Goal: Find specific page/section: Find specific page/section

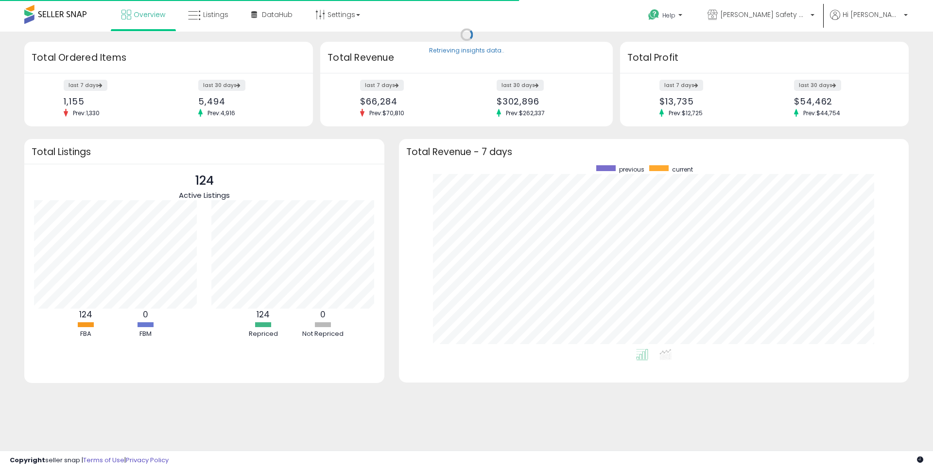
scroll to position [184, 490]
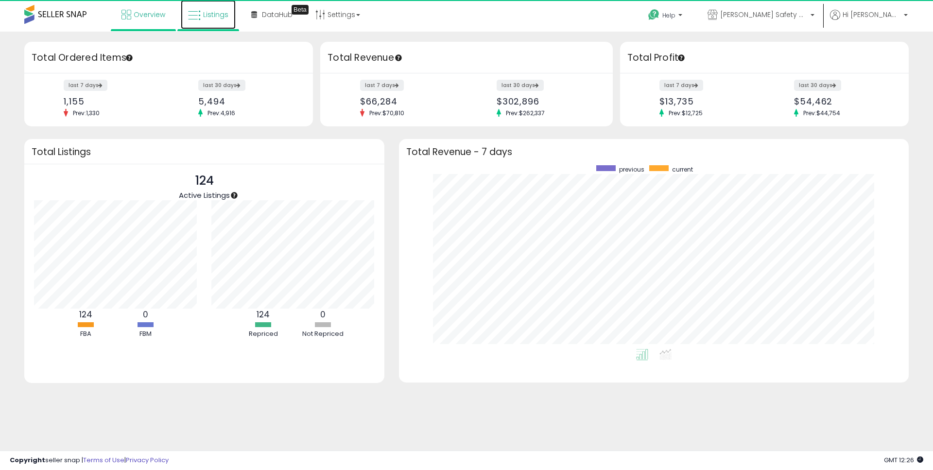
click at [207, 25] on link "Listings" at bounding box center [208, 14] width 55 height 29
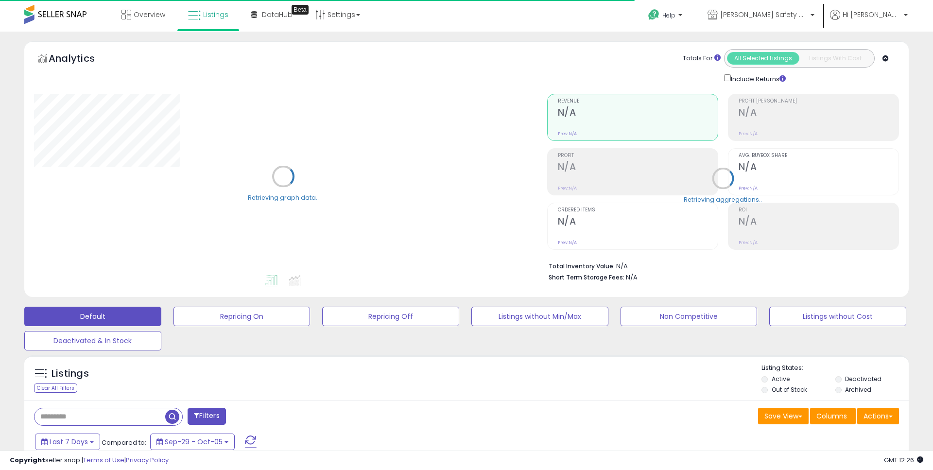
type input "**********"
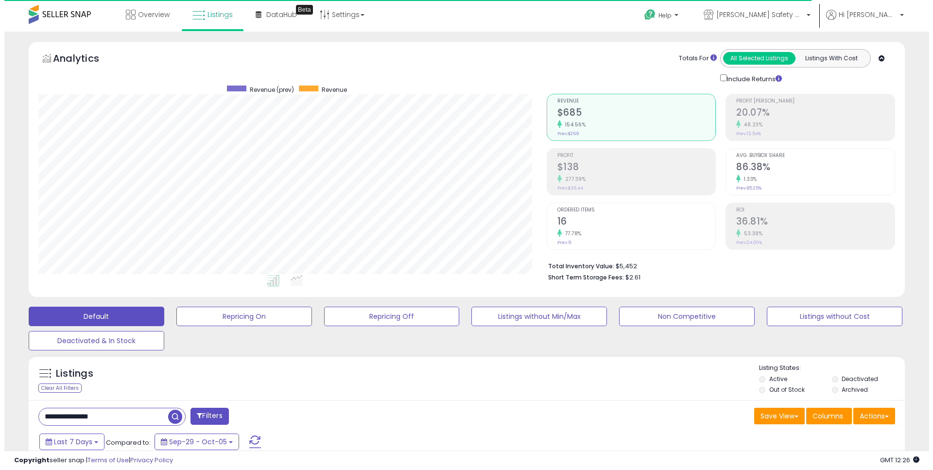
scroll to position [199, 508]
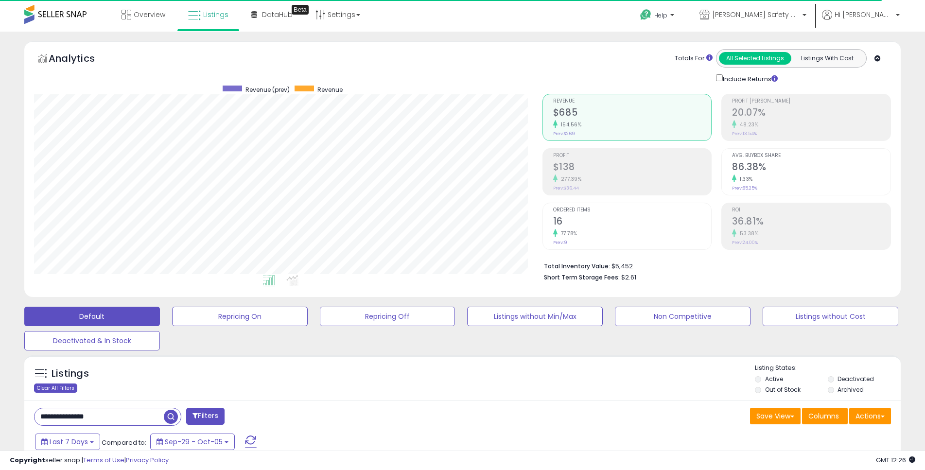
click at [63, 384] on div "Clear All Filters" at bounding box center [55, 387] width 43 height 9
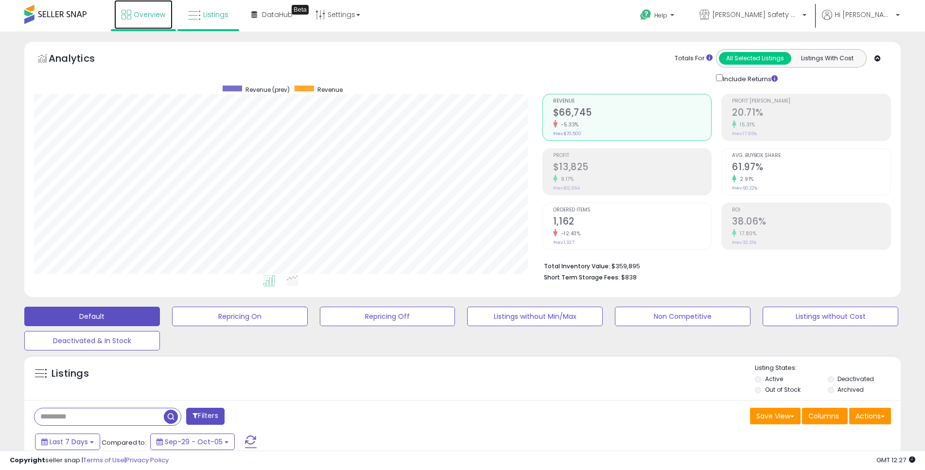
click at [140, 16] on span "Overview" at bounding box center [150, 15] width 32 height 10
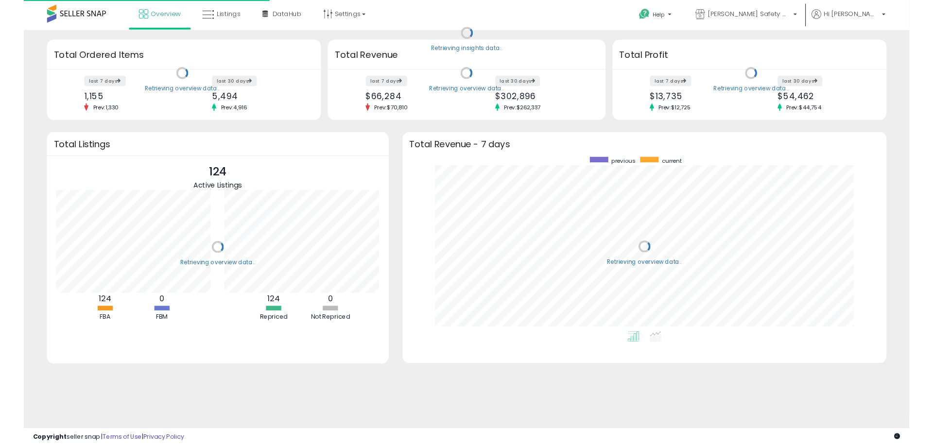
scroll to position [184, 490]
